Goal: Consume media (video, audio): Consume media (video, audio)

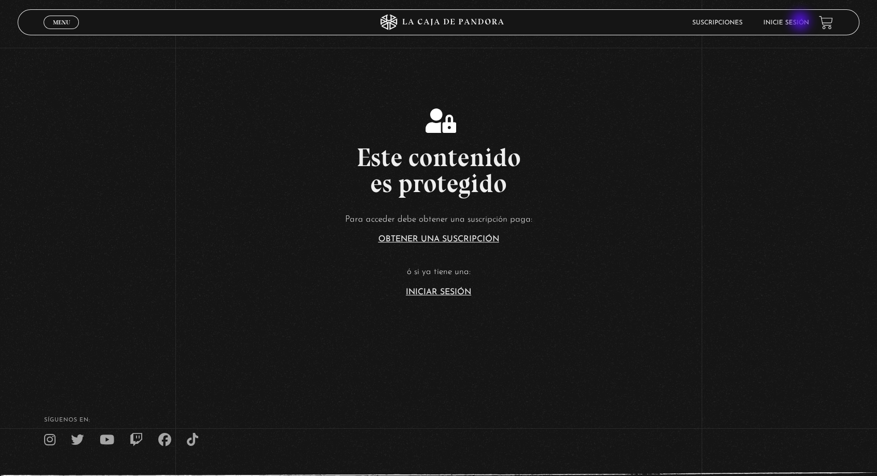
click at [801, 22] on link "Inicie sesión" at bounding box center [786, 23] width 46 height 6
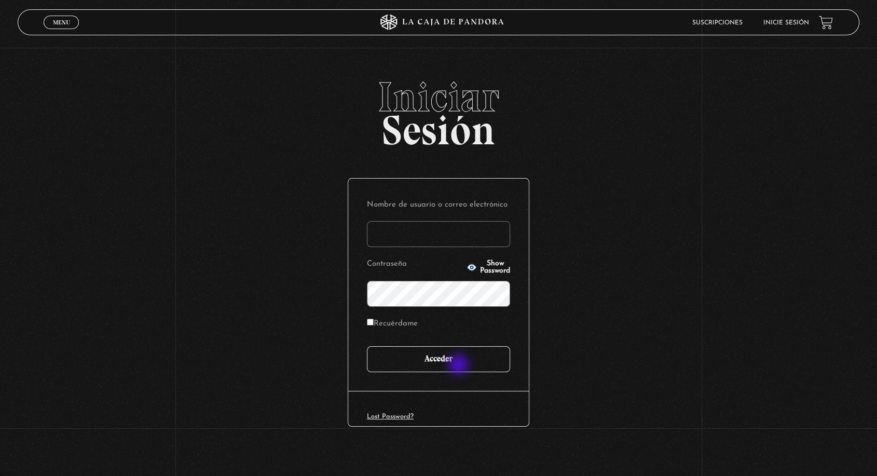
type input "angie.fallas@shaancr.com"
click at [457, 367] on input "Acceder" at bounding box center [438, 359] width 143 height 26
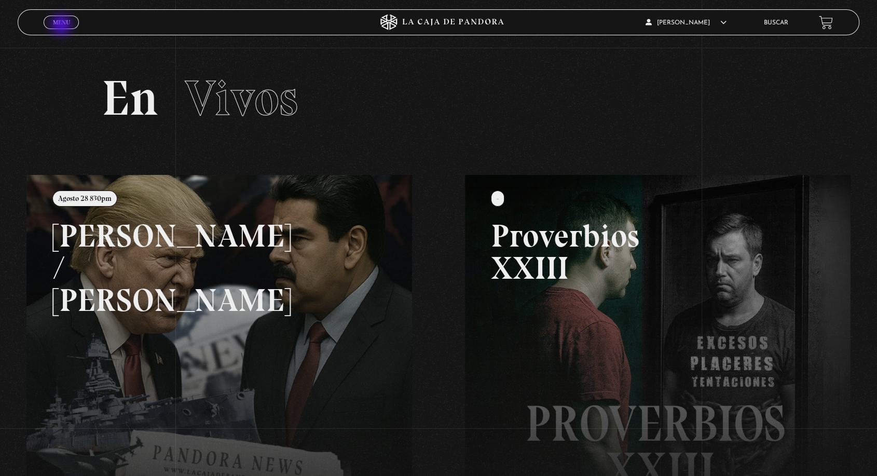
click at [62, 26] on link "Menu Cerrar" at bounding box center [61, 22] width 35 height 13
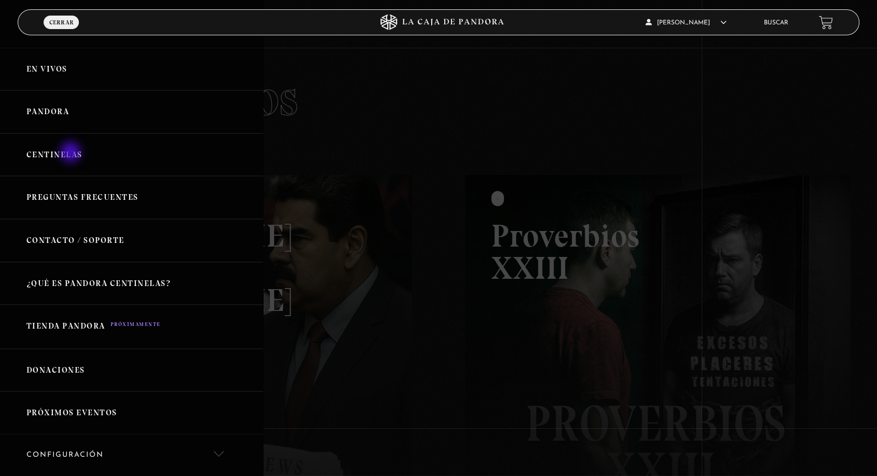
click at [72, 153] on link "Centinelas" at bounding box center [131, 154] width 263 height 43
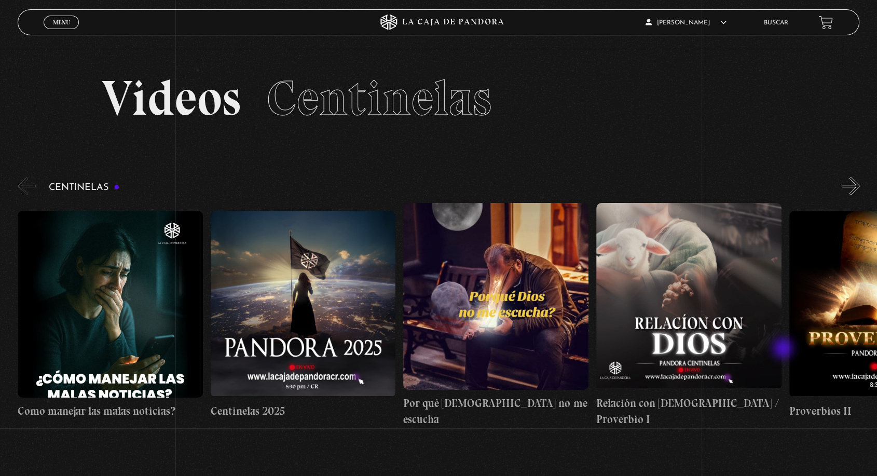
drag, startPoint x: 784, startPoint y: 346, endPoint x: 56, endPoint y: 322, distance: 729.4
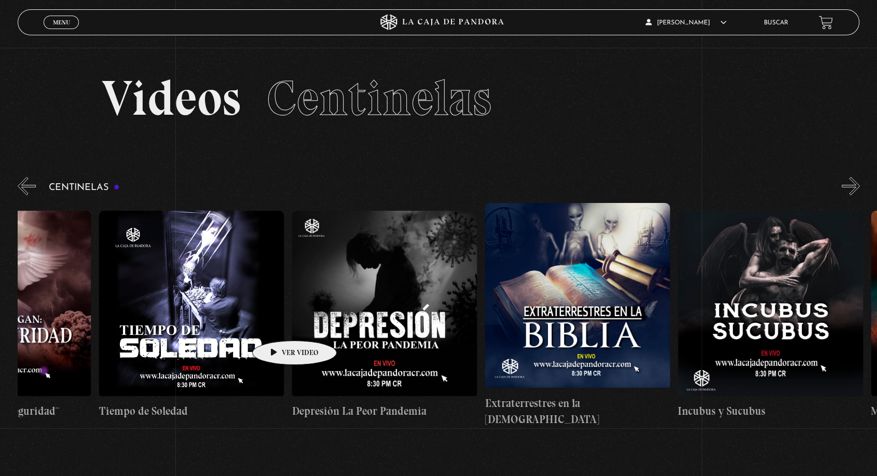
drag, startPoint x: 676, startPoint y: 341, endPoint x: 261, endPoint y: 325, distance: 414.3
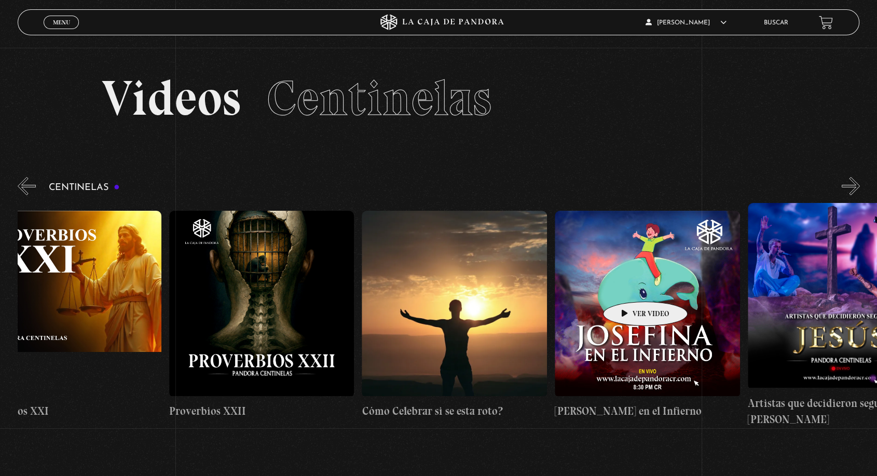
drag, startPoint x: 390, startPoint y: 281, endPoint x: 571, endPoint y: 302, distance: 181.8
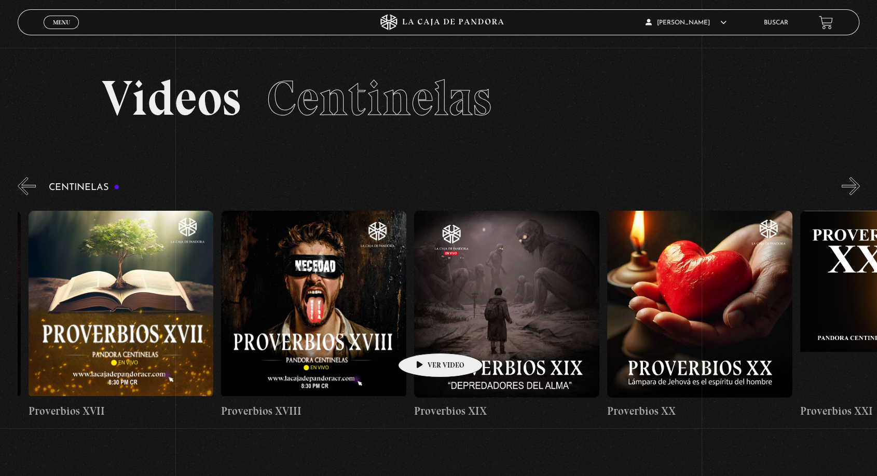
scroll to position [0, 3636]
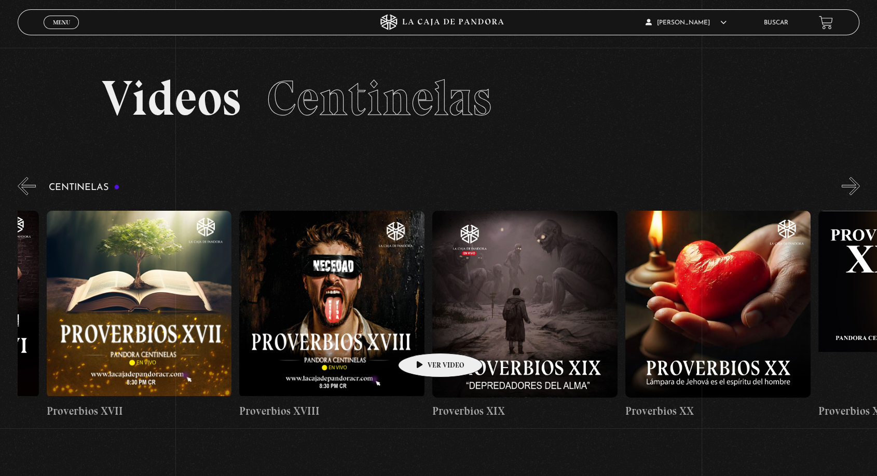
drag, startPoint x: 322, startPoint y: 327, endPoint x: 424, endPoint y: 337, distance: 102.7
click at [485, 288] on figure at bounding box center [524, 304] width 185 height 187
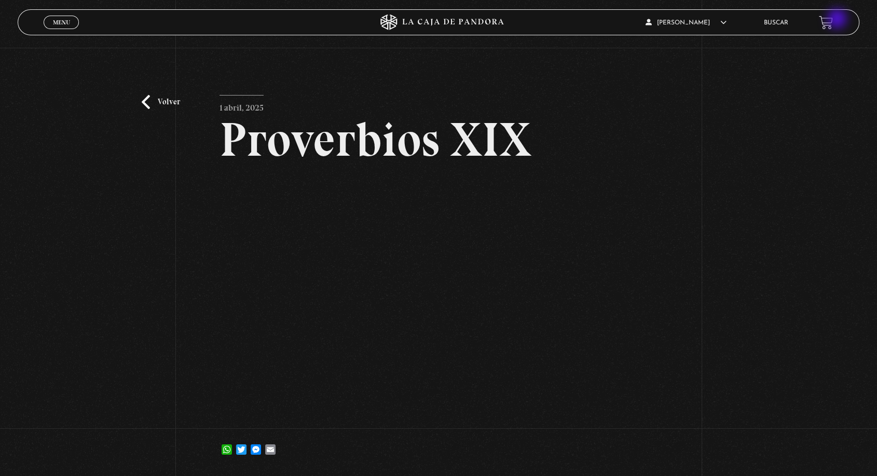
click at [833, 20] on link at bounding box center [826, 23] width 14 height 14
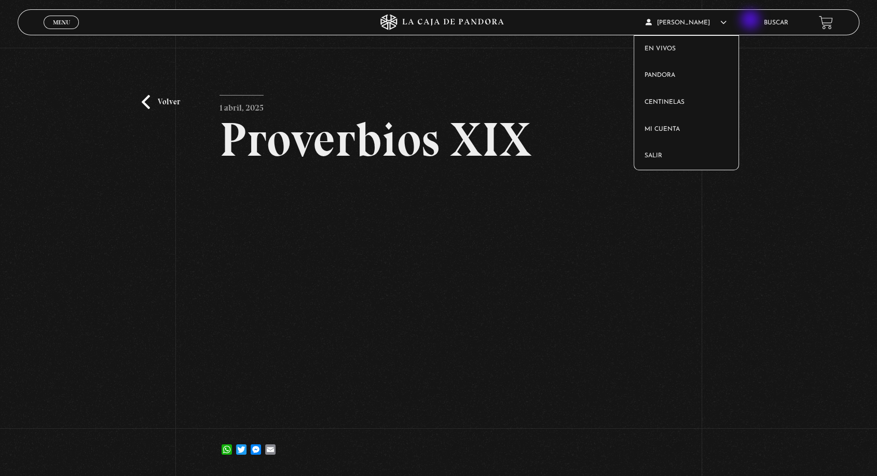
click at [726, 21] on icon at bounding box center [723, 22] width 6 height 6
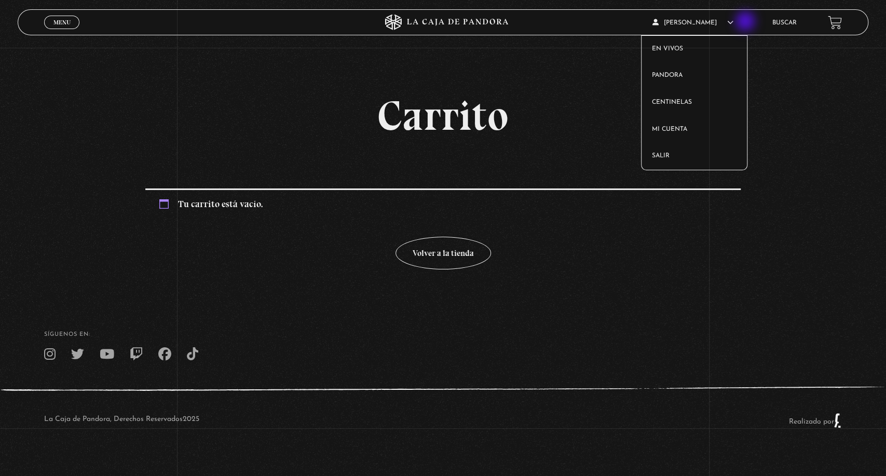
click at [733, 23] on span "[PERSON_NAME]" at bounding box center [692, 23] width 81 height 6
click at [733, 24] on icon at bounding box center [730, 22] width 6 height 6
click at [664, 158] on link "Salir" at bounding box center [693, 156] width 105 height 27
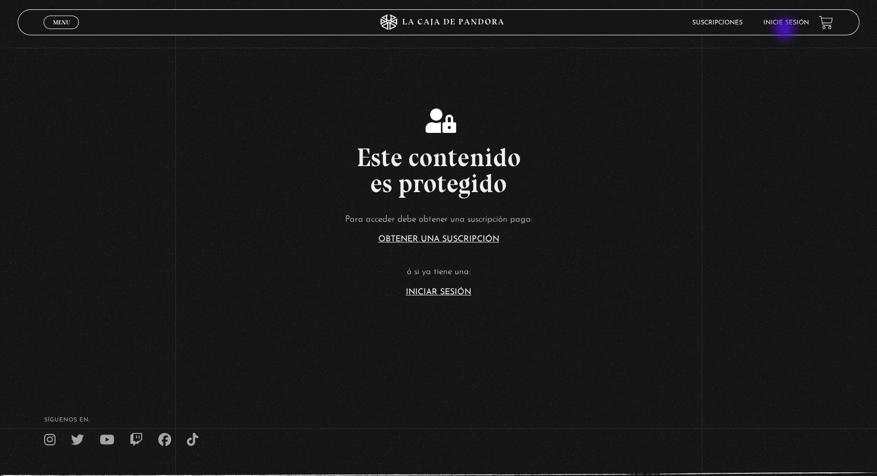
click at [786, 30] on li "Inicie sesión" at bounding box center [786, 23] width 46 height 16
click at [787, 25] on link "Inicie sesión" at bounding box center [786, 23] width 46 height 6
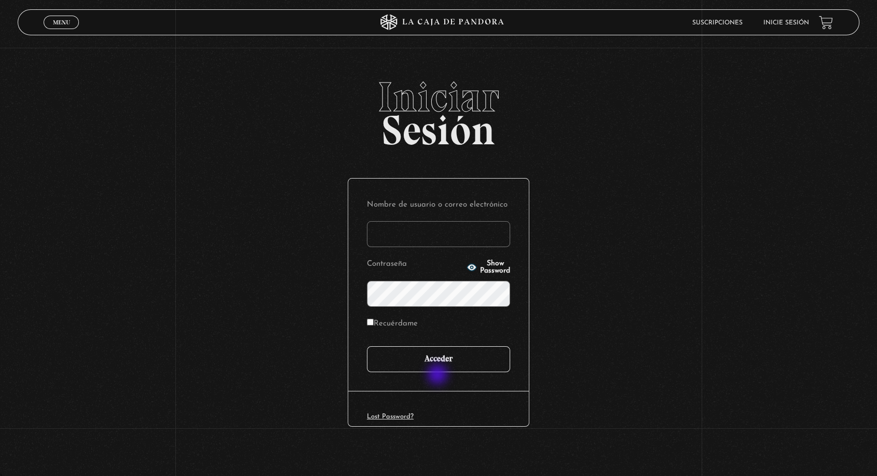
type input "[PERSON_NAME][EMAIL_ADDRESS][PERSON_NAME][DOMAIN_NAME]"
click at [443, 366] on input "Acceder" at bounding box center [438, 359] width 143 height 26
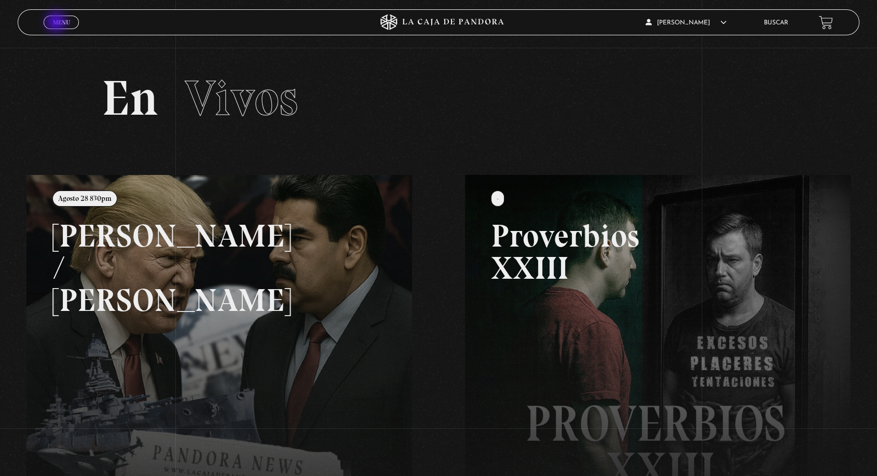
click at [57, 23] on span "Menu" at bounding box center [61, 22] width 17 height 6
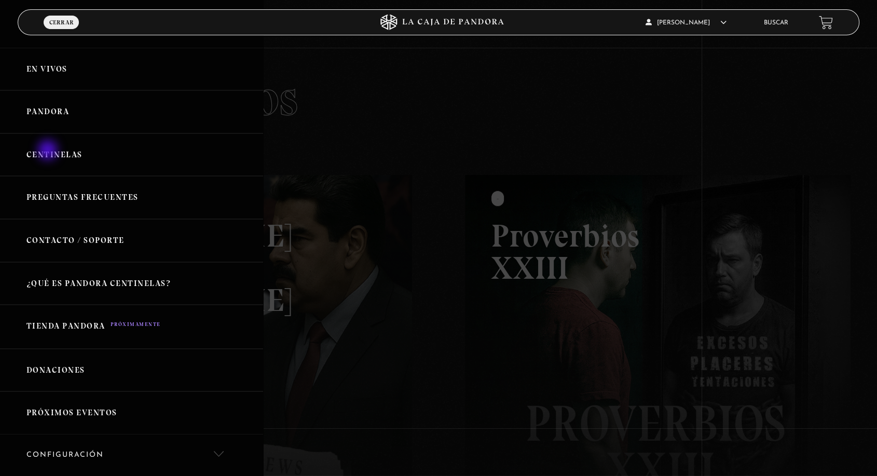
click at [50, 151] on link "Centinelas" at bounding box center [131, 154] width 263 height 43
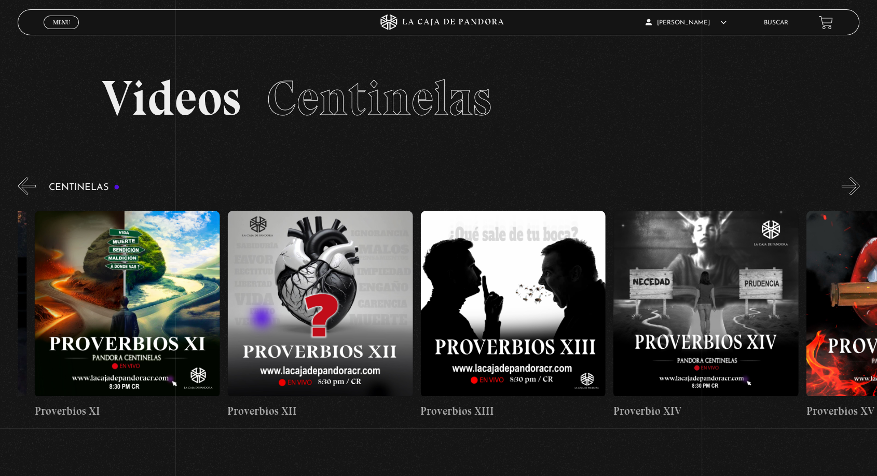
drag, startPoint x: 417, startPoint y: 321, endPoint x: 242, endPoint y: 318, distance: 174.4
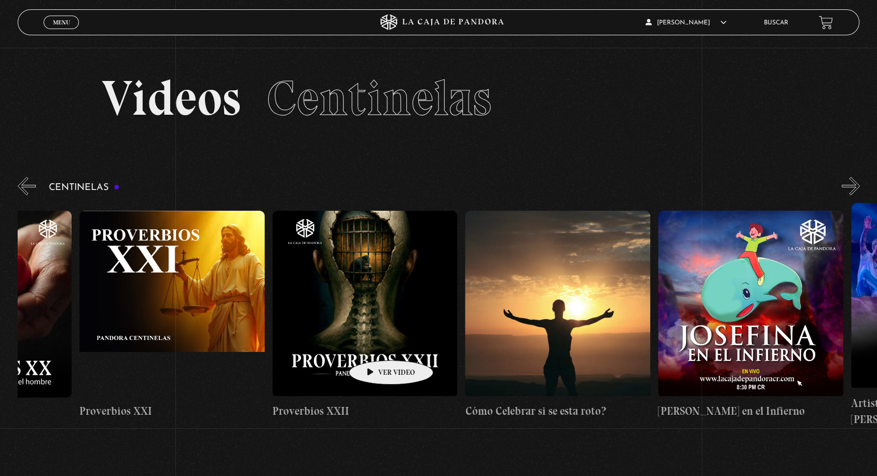
scroll to position [0, 4401]
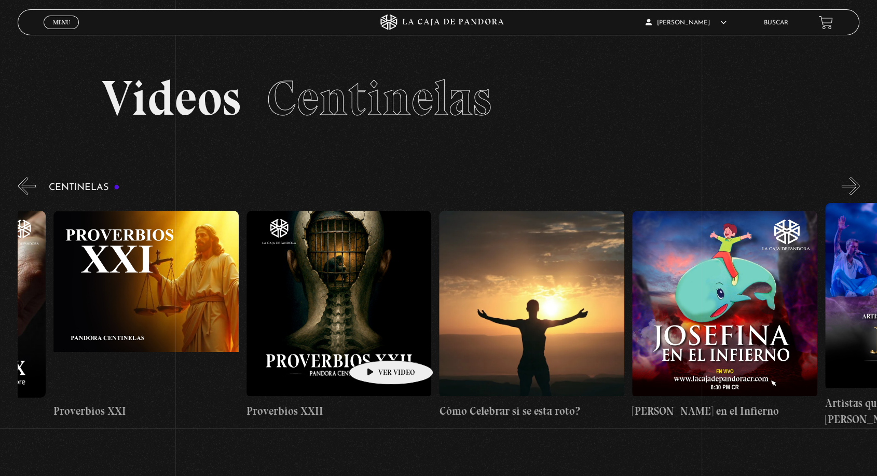
drag, startPoint x: 741, startPoint y: 370, endPoint x: 373, endPoint y: 344, distance: 369.8
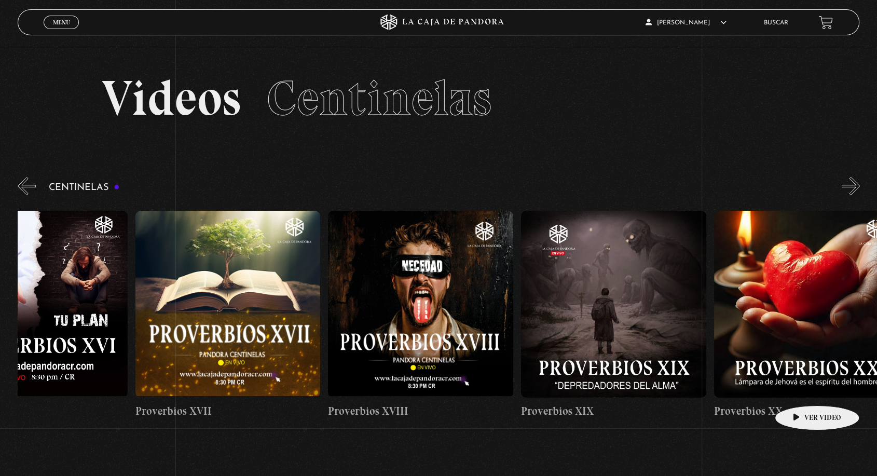
drag, startPoint x: 689, startPoint y: 347, endPoint x: 885, endPoint y: 389, distance: 200.6
click at [876, 389] on html "ingresar al sitio Ver Video Más Información Solicitar Por favor coloque su disp…" at bounding box center [438, 345] width 877 height 690
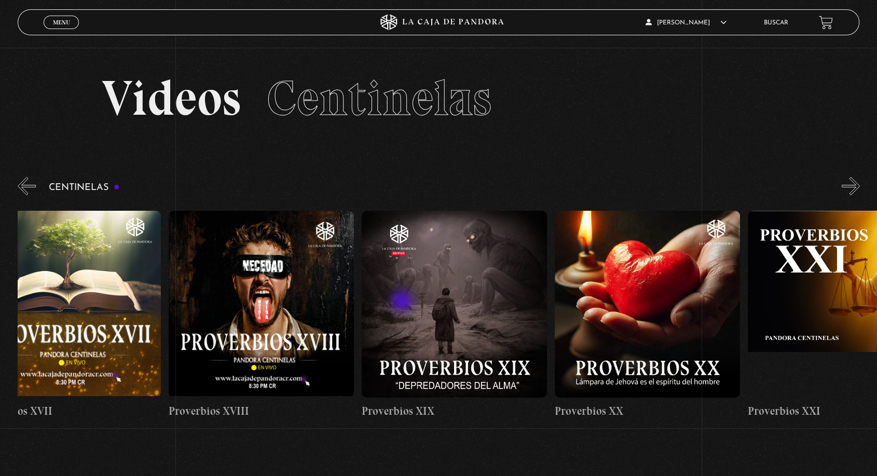
scroll to position [0, 3711]
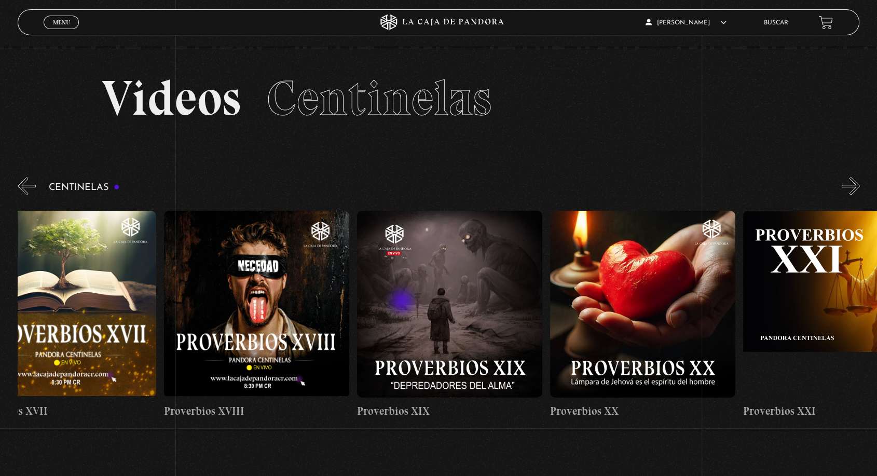
drag, startPoint x: 432, startPoint y: 332, endPoint x: 391, endPoint y: 302, distance: 50.4
click at [445, 290] on figure at bounding box center [449, 304] width 185 height 187
